Goal: Information Seeking & Learning: Learn about a topic

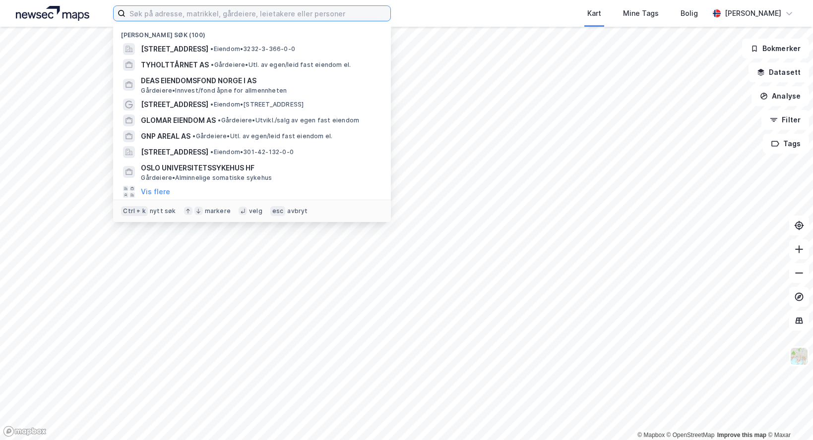
click at [185, 17] on input at bounding box center [257, 13] width 265 height 15
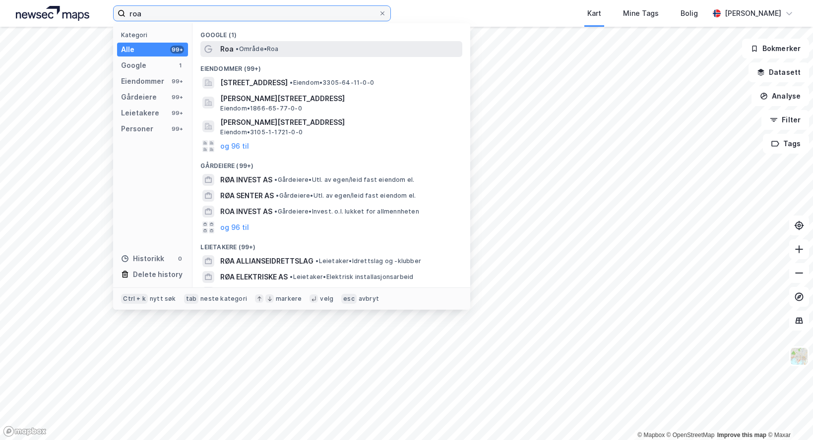
type input "roa"
click at [232, 48] on span "Roa" at bounding box center [226, 49] width 13 height 12
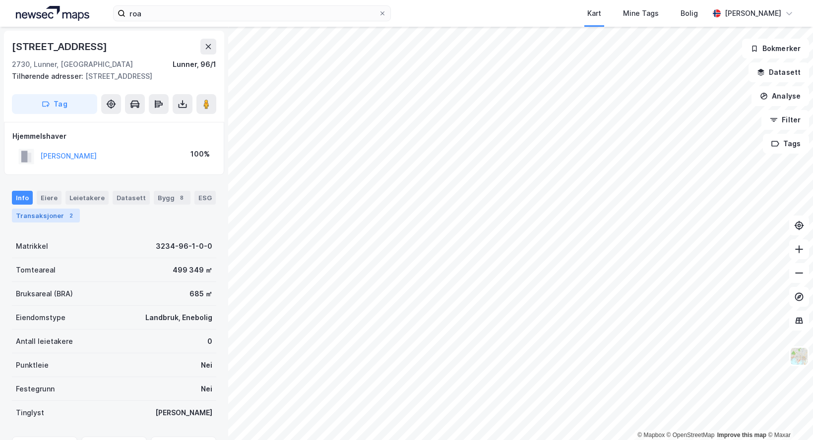
click at [36, 215] on div "Transaksjoner 2" at bounding box center [46, 216] width 68 height 14
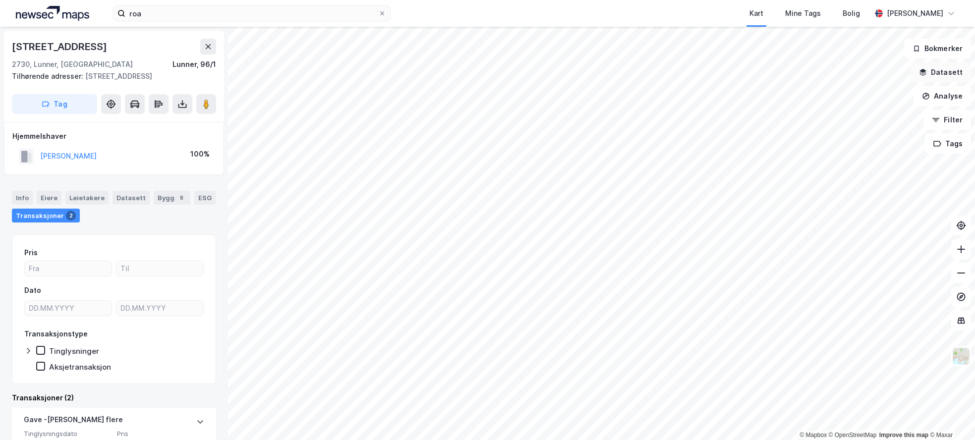
click at [812, 74] on button "Datasett" at bounding box center [941, 72] width 60 height 20
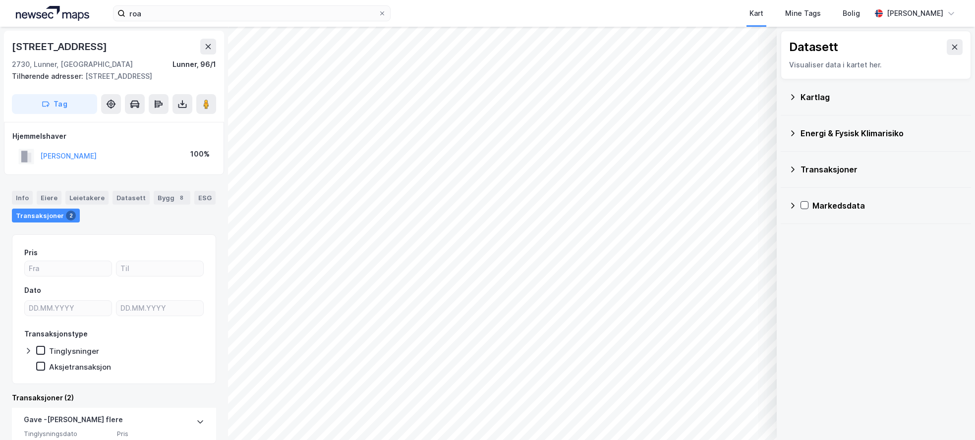
click at [812, 101] on div "Kartlag" at bounding box center [882, 97] width 163 height 12
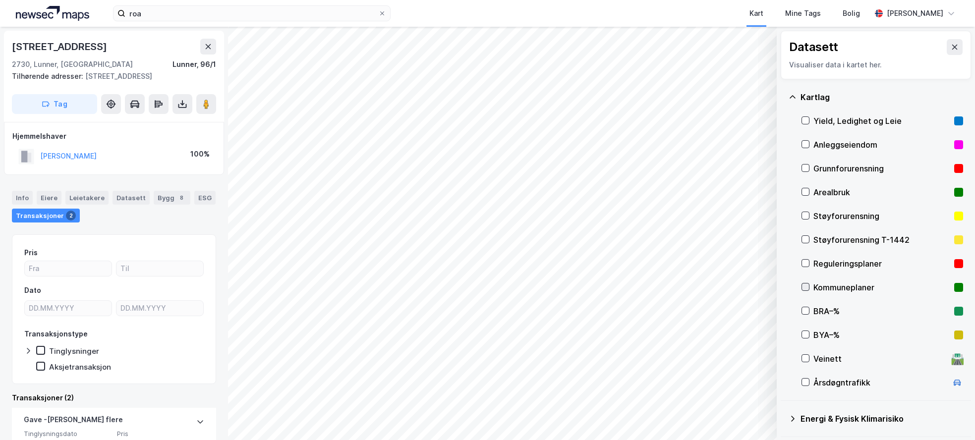
click at [807, 287] on icon at bounding box center [805, 287] width 5 height 3
click at [805, 287] on icon at bounding box center [805, 287] width 7 height 7
click at [808, 264] on icon at bounding box center [805, 263] width 7 height 7
click at [804, 265] on icon at bounding box center [805, 263] width 7 height 7
click at [807, 287] on icon at bounding box center [805, 287] width 5 height 3
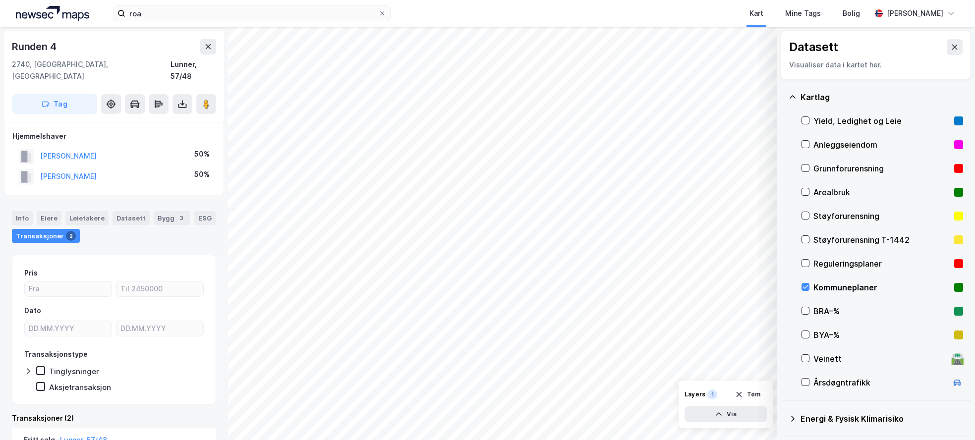
click at [812, 289] on div "Kommuneplaner" at bounding box center [882, 288] width 137 height 12
click at [808, 284] on icon at bounding box center [805, 287] width 7 height 7
click at [806, 264] on icon at bounding box center [805, 263] width 5 height 3
